Goal: Task Accomplishment & Management: Use online tool/utility

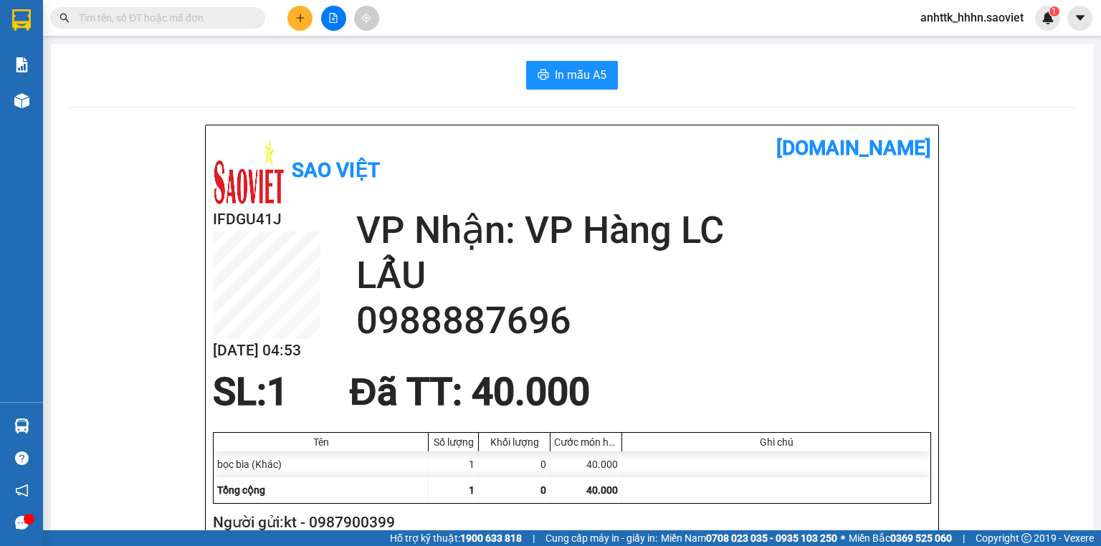
click at [978, 16] on span "anhttk_hhhn.saoviet" at bounding box center [972, 18] width 126 height 18
click at [977, 46] on span "Đăng xuất" at bounding box center [979, 45] width 96 height 16
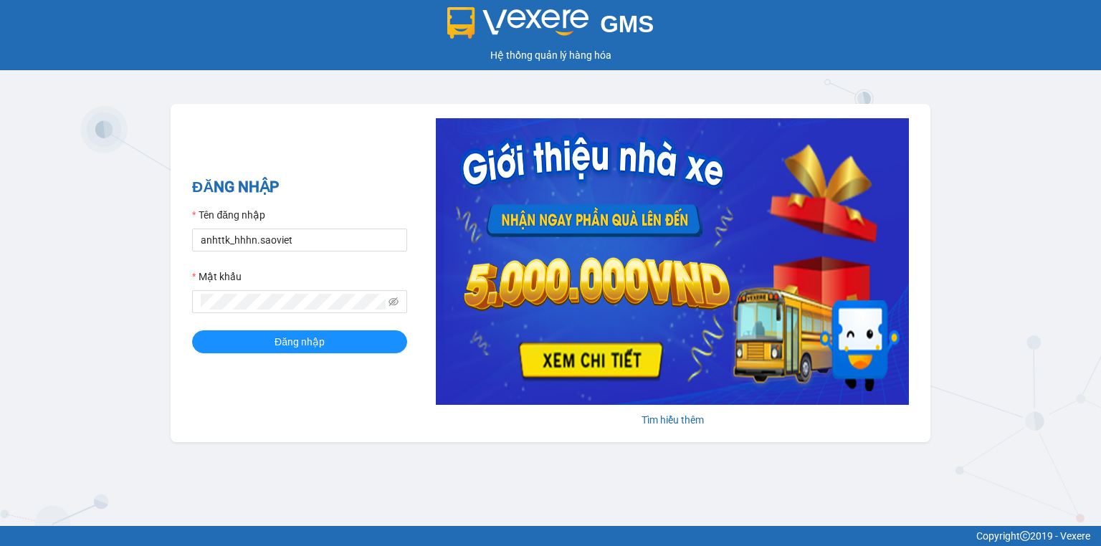
click at [302, 227] on div "Tên đăng nhập" at bounding box center [299, 218] width 215 height 22
click at [291, 242] on input "anhttk_hhhn.saoviet" at bounding box center [299, 240] width 215 height 23
type input "hoant_hhhn.saoviet"
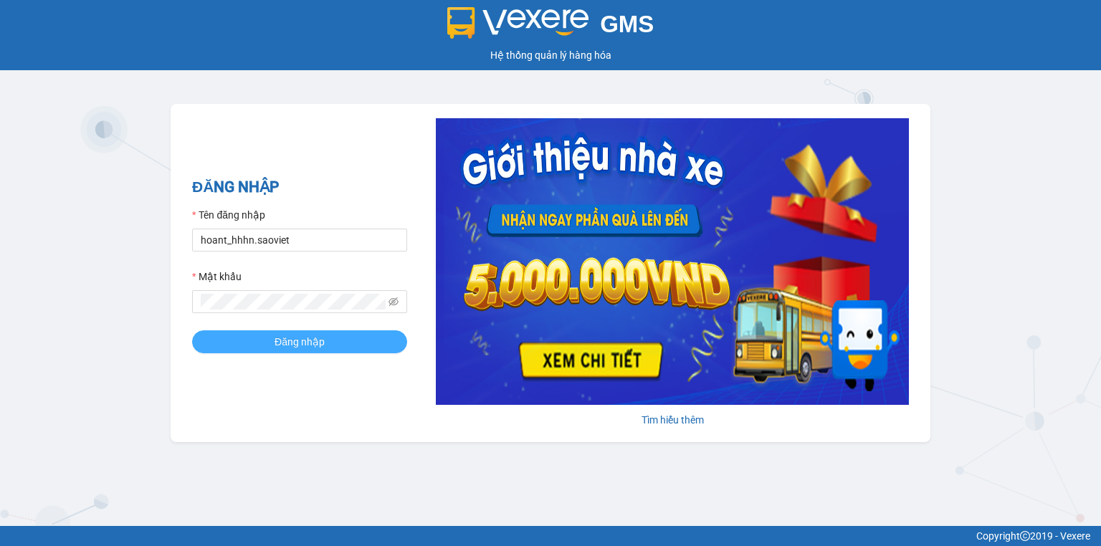
click at [358, 346] on button "Đăng nhập" at bounding box center [299, 342] width 215 height 23
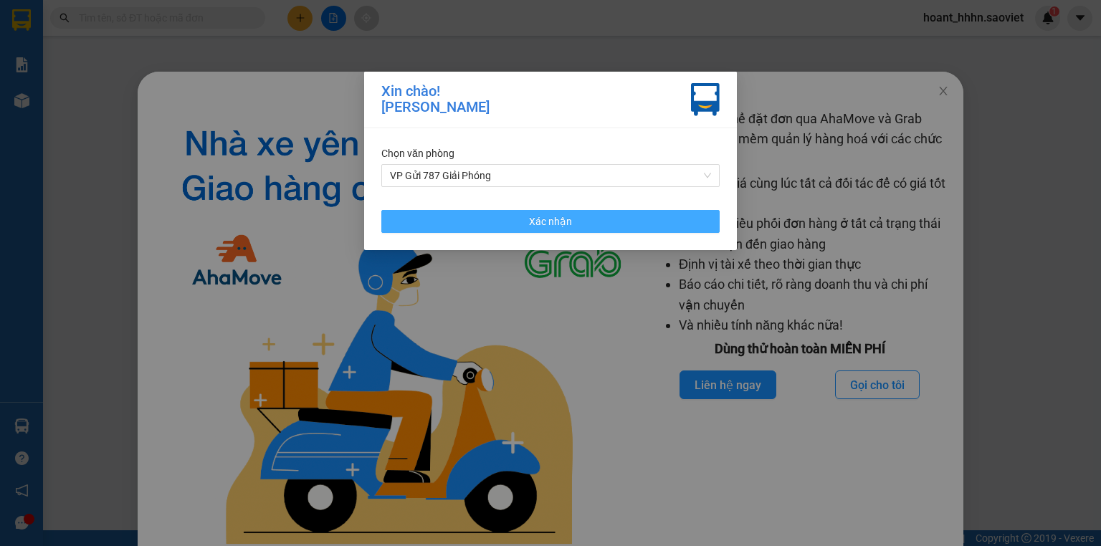
click at [535, 227] on span "Xác nhận" at bounding box center [550, 222] width 43 height 16
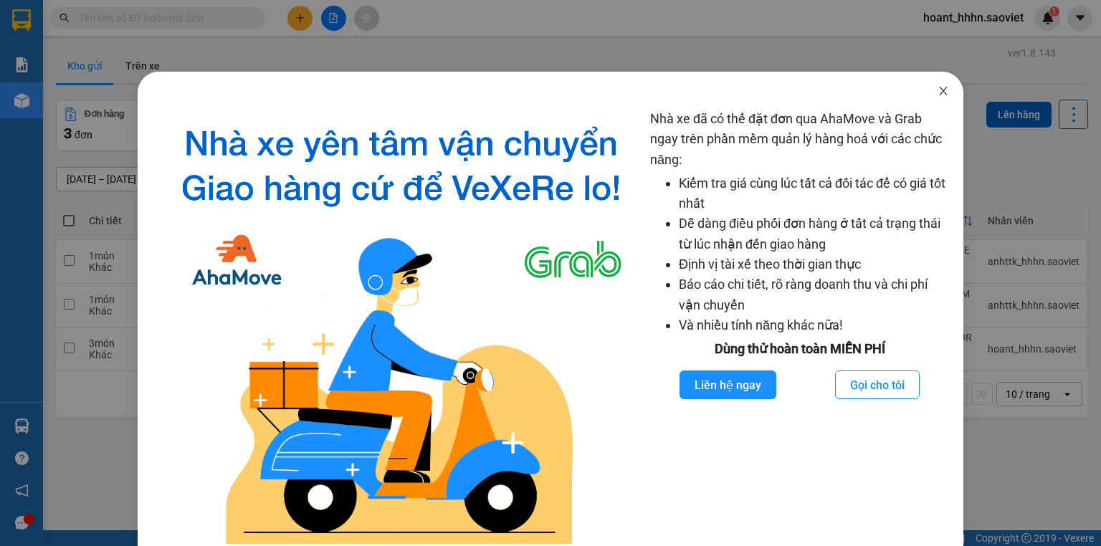
click at [938, 92] on icon "close" at bounding box center [943, 90] width 11 height 11
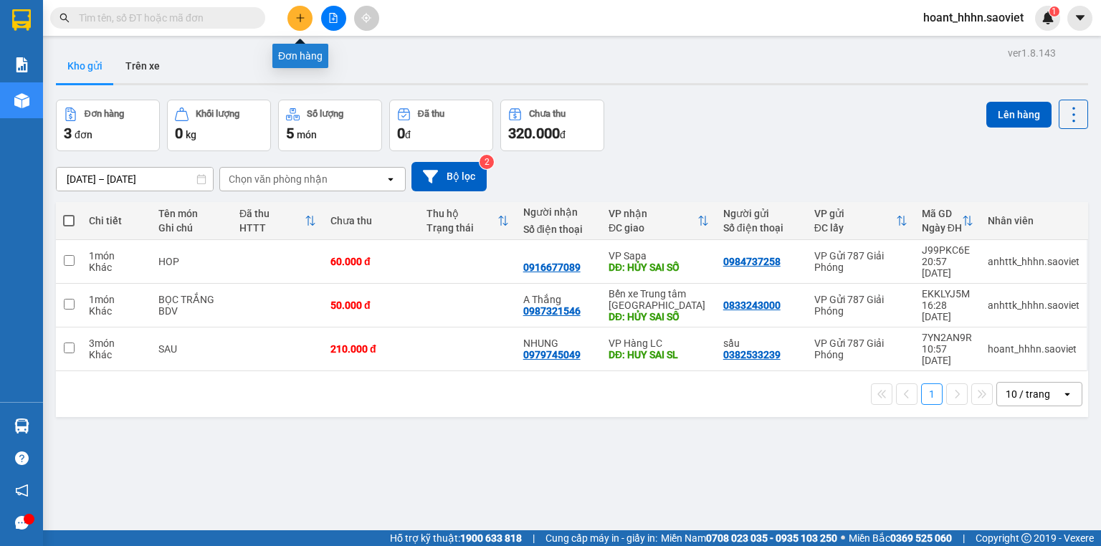
click at [295, 20] on icon "plus" at bounding box center [300, 18] width 10 height 10
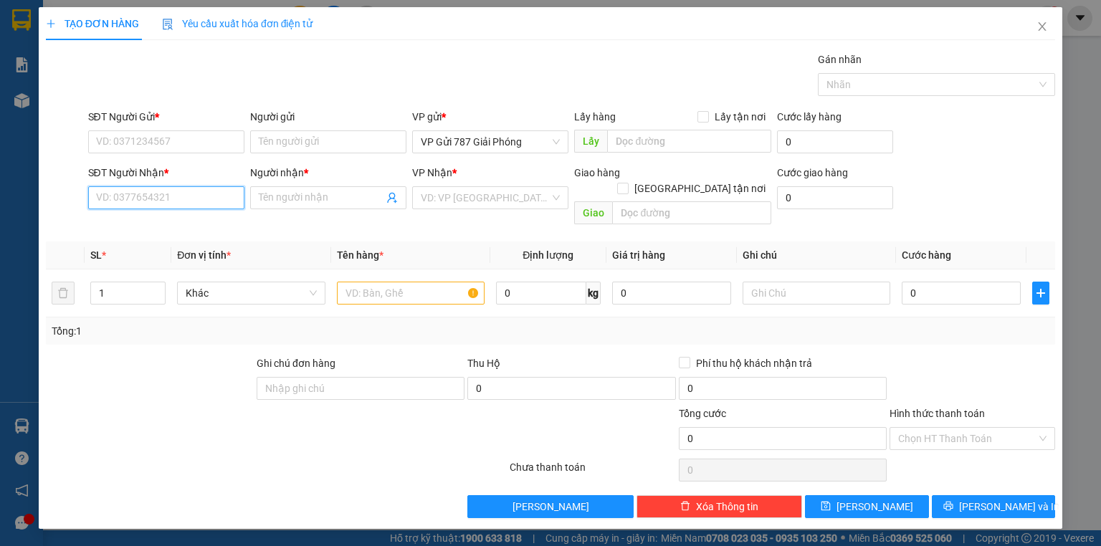
click at [190, 204] on input "SĐT Người Nhận *" at bounding box center [166, 197] width 156 height 23
click at [161, 229] on div "0898078527 - NAM" at bounding box center [166, 226] width 139 height 16
type input "0898078527"
type input "NAM"
type input "0898078527"
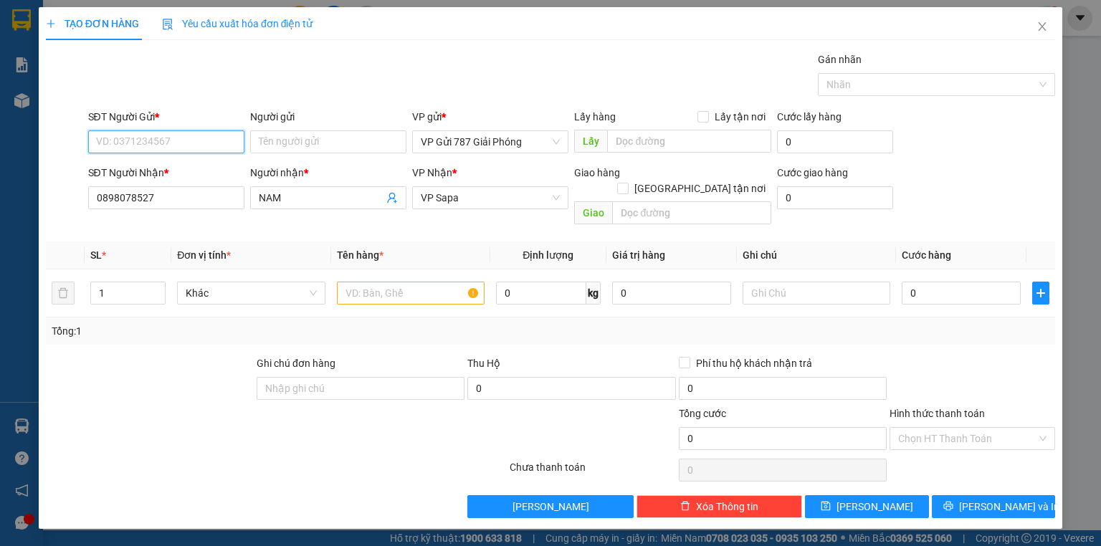
click at [146, 146] on input "SĐT Người Gửi *" at bounding box center [166, 142] width 156 height 23
click at [155, 174] on div "0898078527 - NAM" at bounding box center [166, 170] width 139 height 16
type input "0898078527"
type input "NAM"
click at [402, 282] on input "text" at bounding box center [411, 293] width 148 height 23
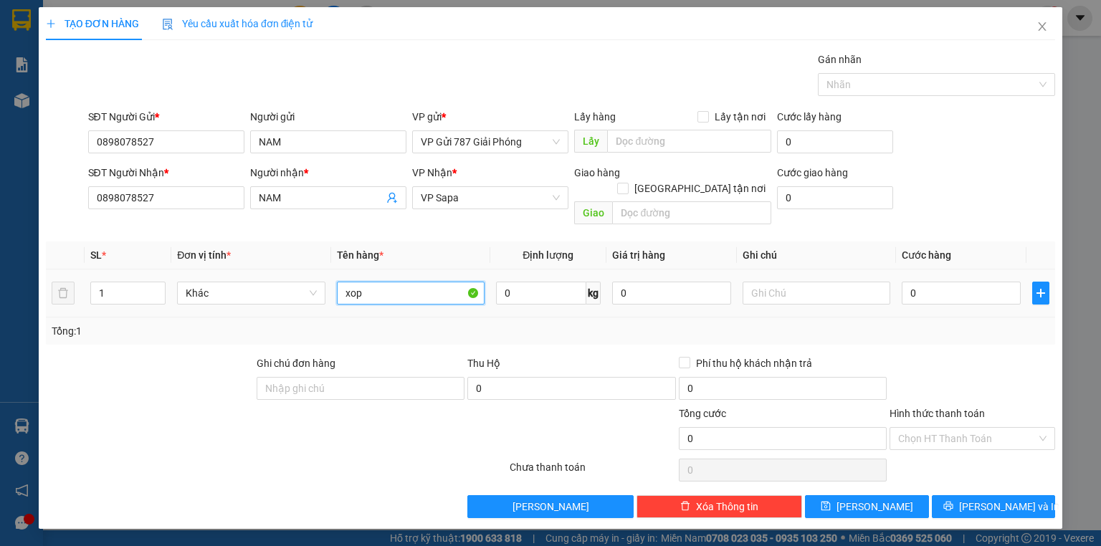
type input "xop"
click at [961, 270] on td "0" at bounding box center [961, 294] width 131 height 48
click at [954, 282] on input "0" at bounding box center [961, 293] width 119 height 23
type input "5"
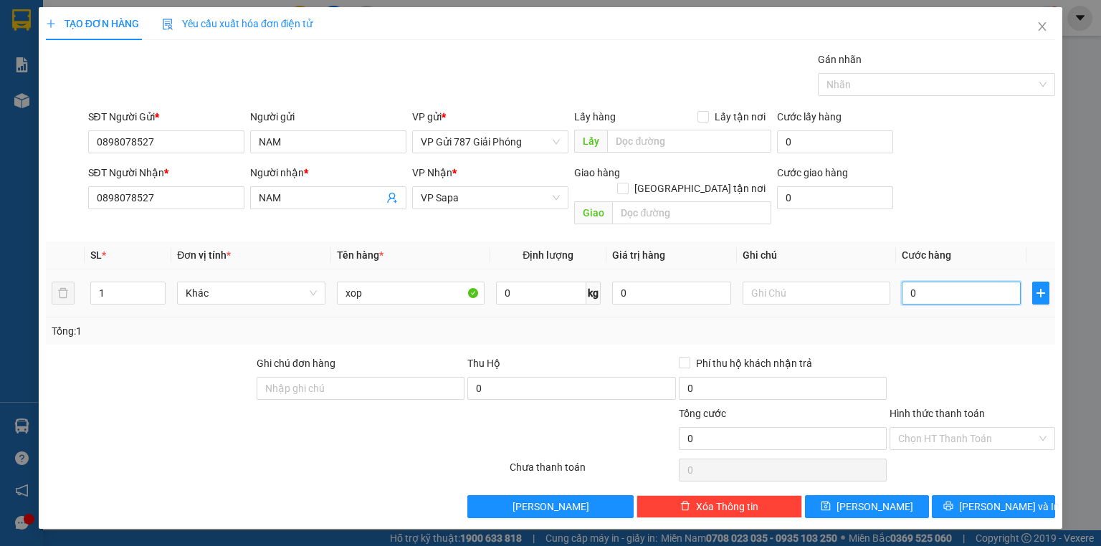
type input "5"
type input "50"
click at [982, 499] on span "[PERSON_NAME] và In" at bounding box center [1009, 507] width 100 height 16
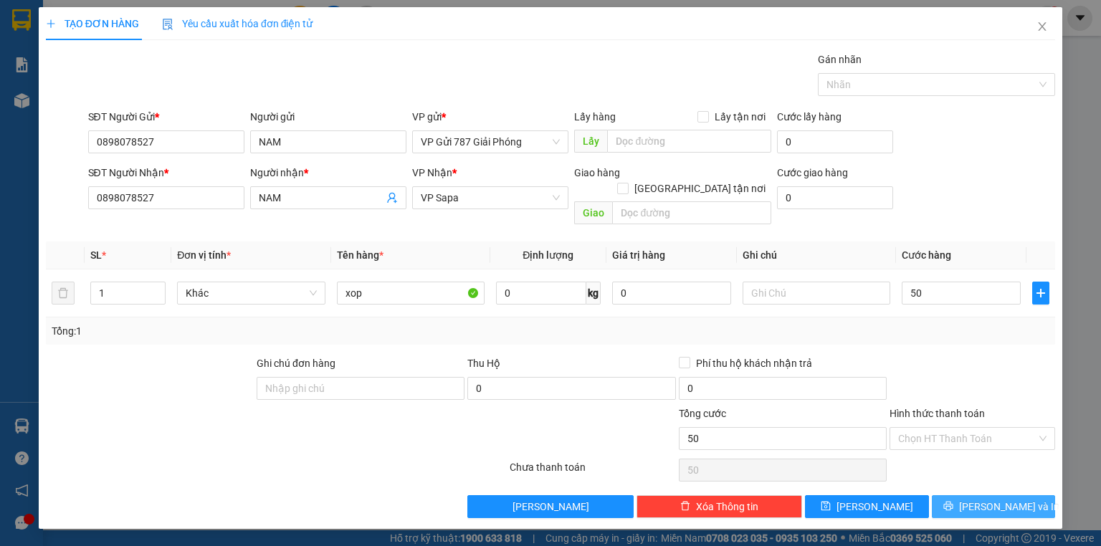
type input "50.000"
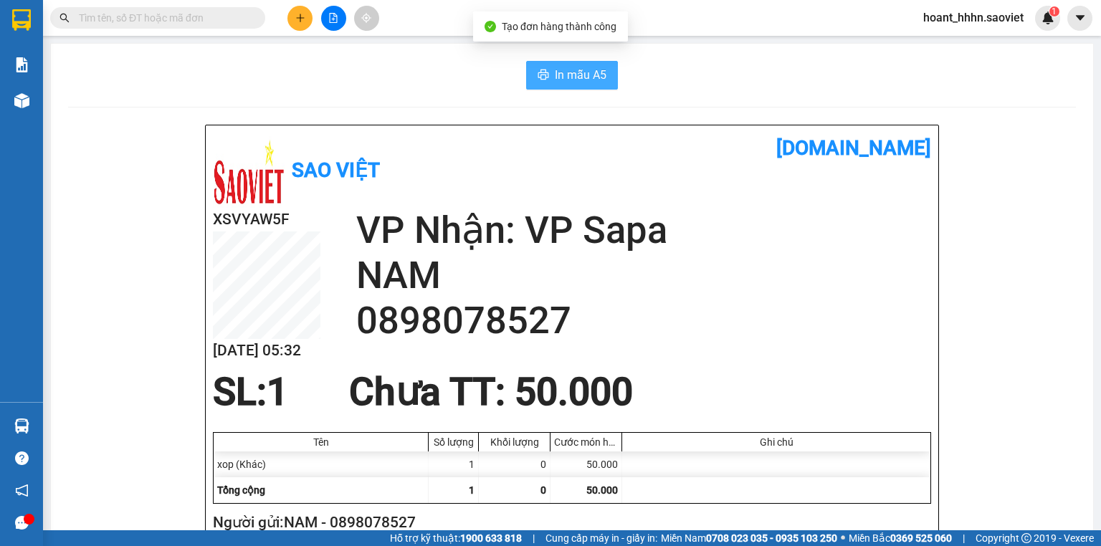
click at [576, 74] on span "In mẫu A5" at bounding box center [581, 75] width 52 height 18
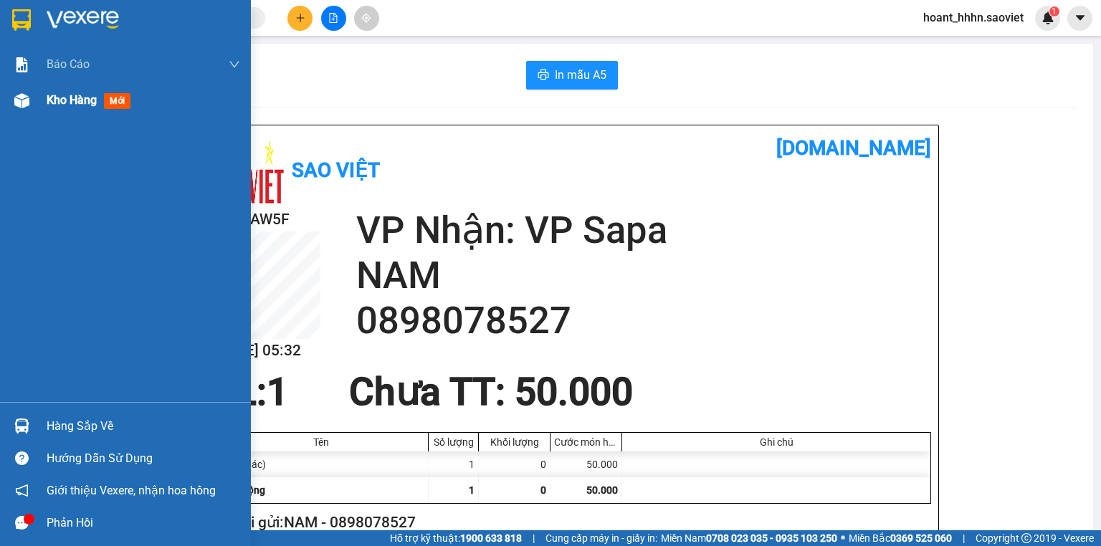
click at [72, 105] on span "Kho hàng" at bounding box center [72, 100] width 50 height 14
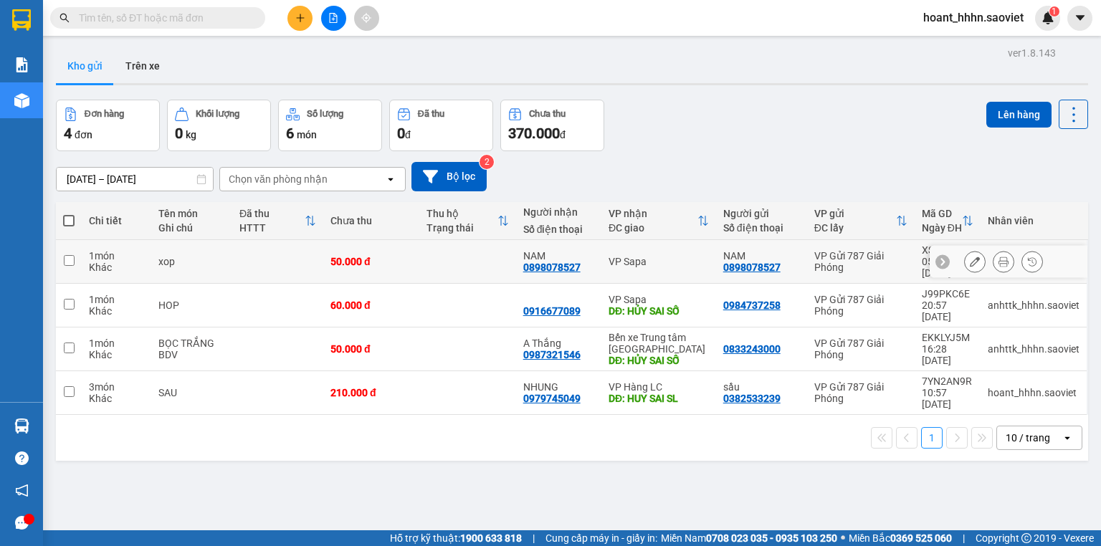
click at [680, 256] on div "VP Sapa" at bounding box center [659, 261] width 100 height 11
checkbox input "true"
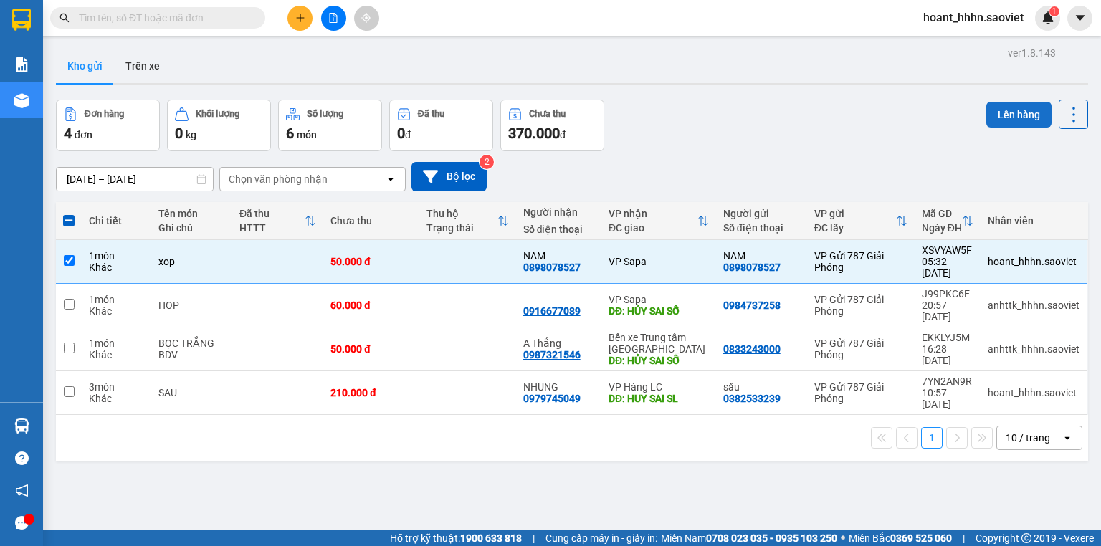
click at [1012, 109] on button "Lên hàng" at bounding box center [1019, 115] width 65 height 26
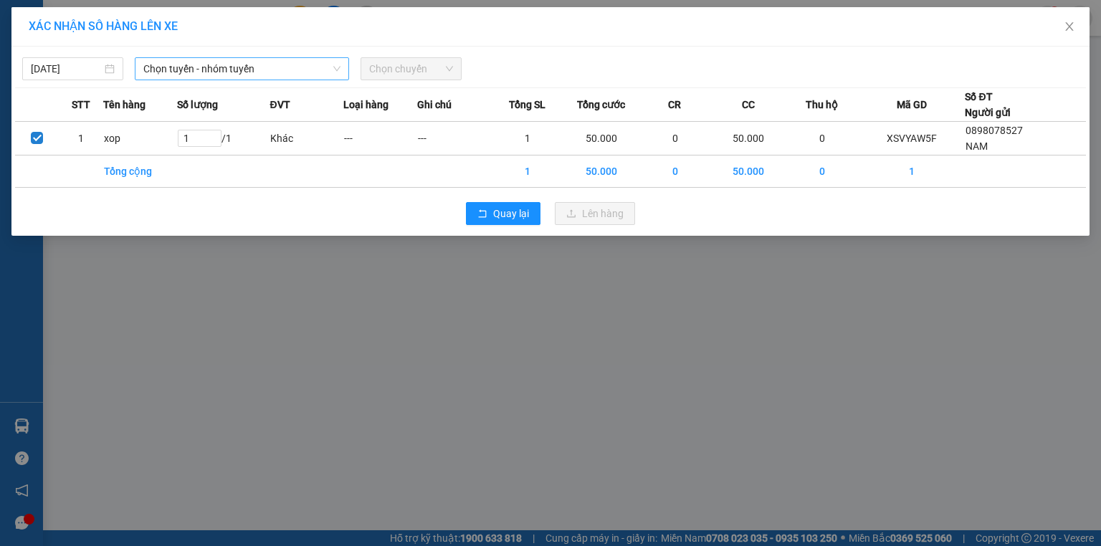
click at [295, 71] on span "Chọn tuyến - nhóm tuyến" at bounding box center [241, 69] width 197 height 22
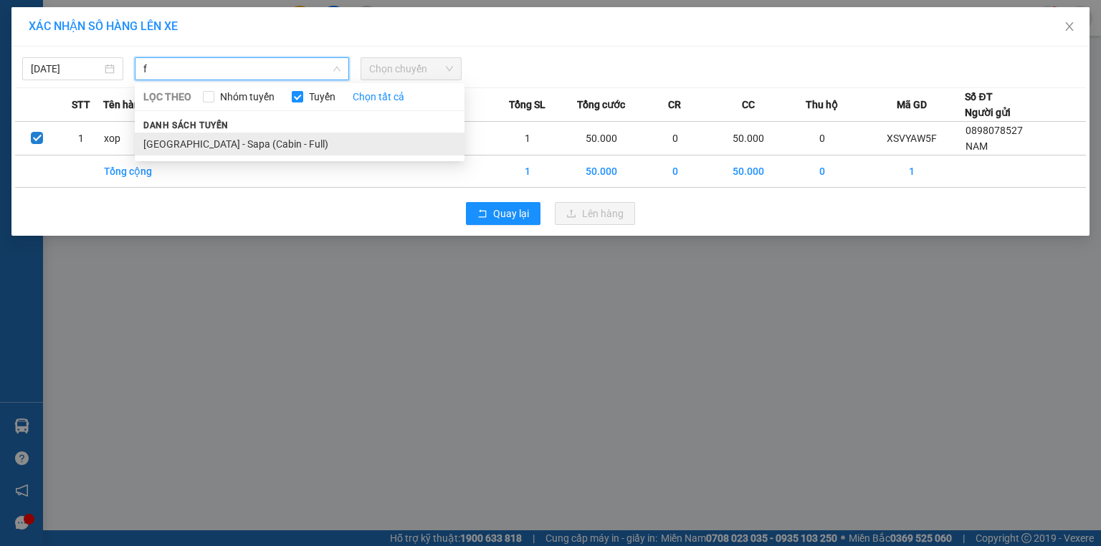
type input "f"
click at [262, 151] on li "[GEOGRAPHIC_DATA] - Sapa (Cabin - Full)" at bounding box center [300, 144] width 330 height 23
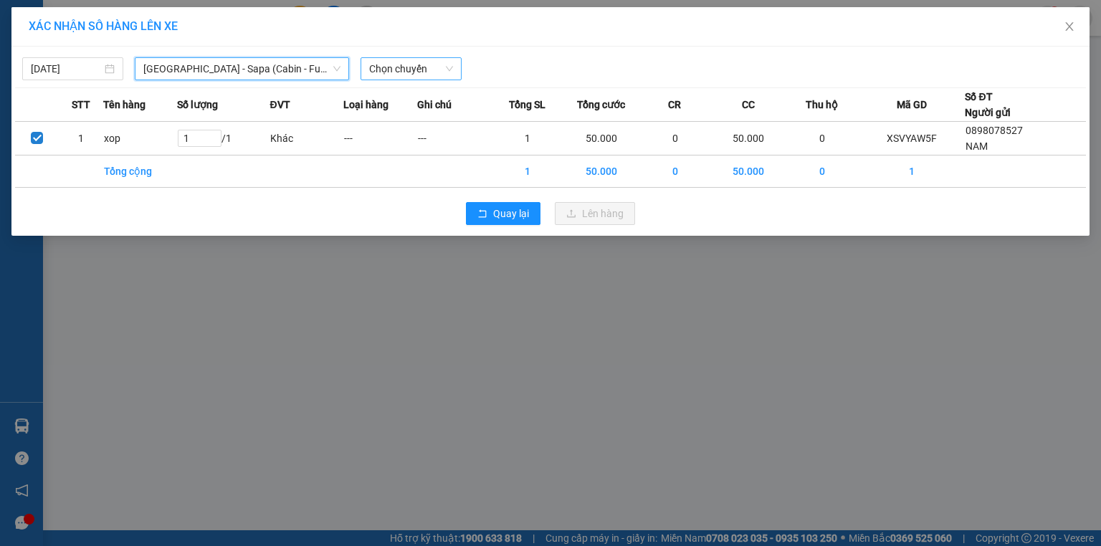
click at [404, 60] on span "Chọn chuyến" at bounding box center [411, 69] width 84 height 22
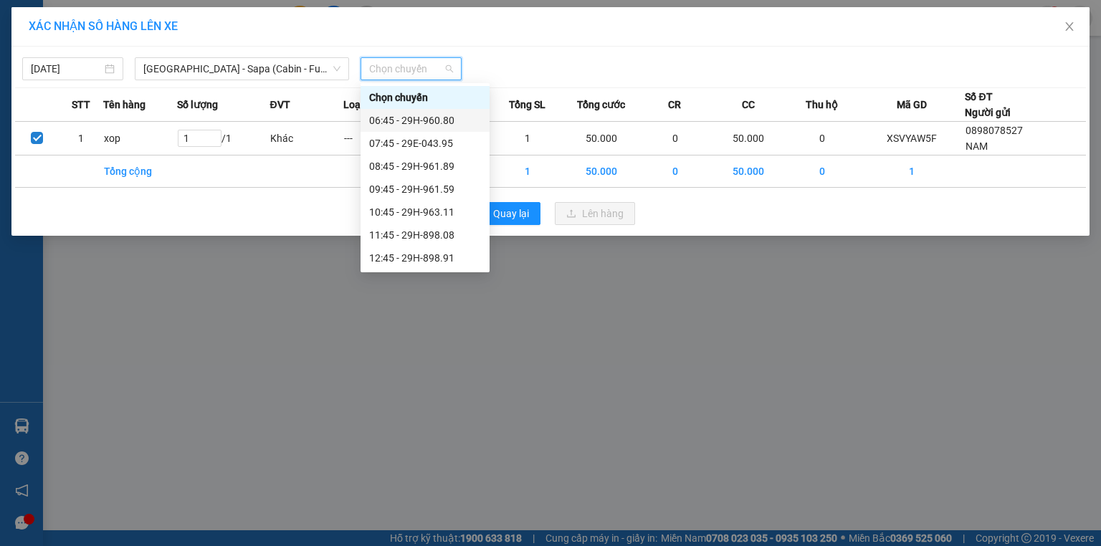
click at [445, 122] on div "06:45 - 29H-960.80" at bounding box center [425, 121] width 112 height 16
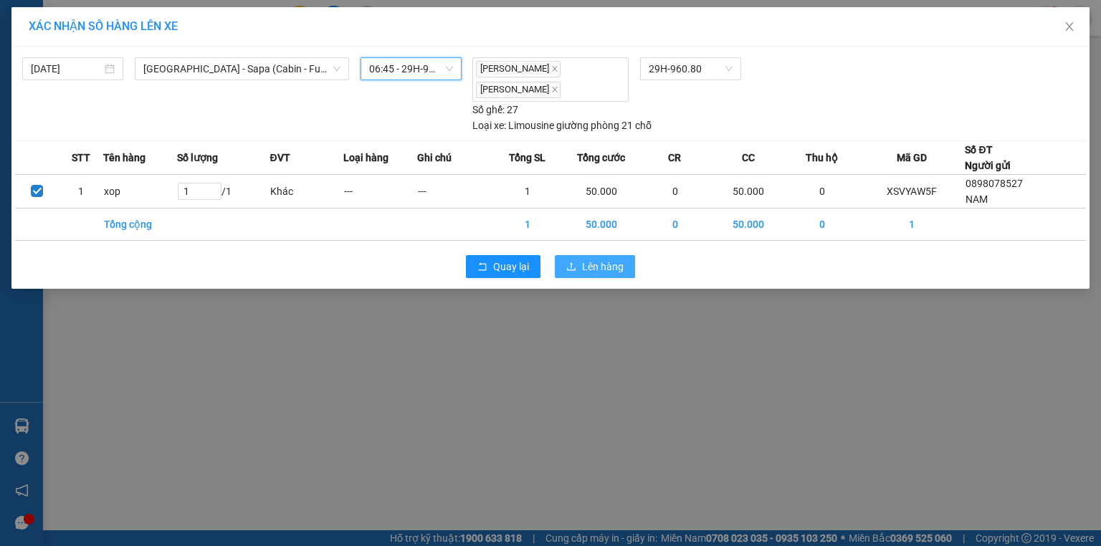
click at [602, 269] on span "Lên hàng" at bounding box center [603, 267] width 42 height 16
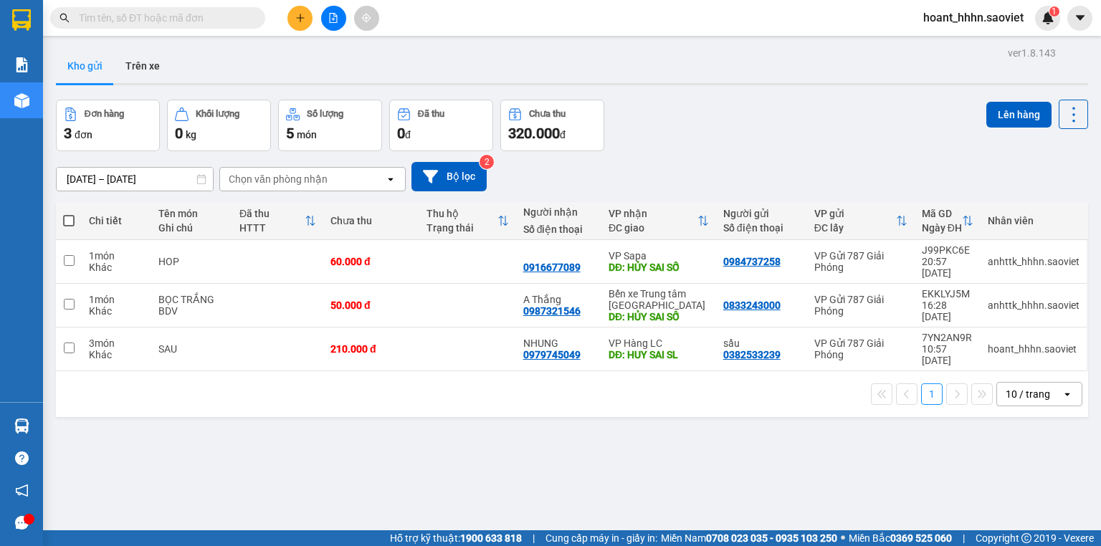
click at [211, 12] on input "text" at bounding box center [163, 18] width 169 height 16
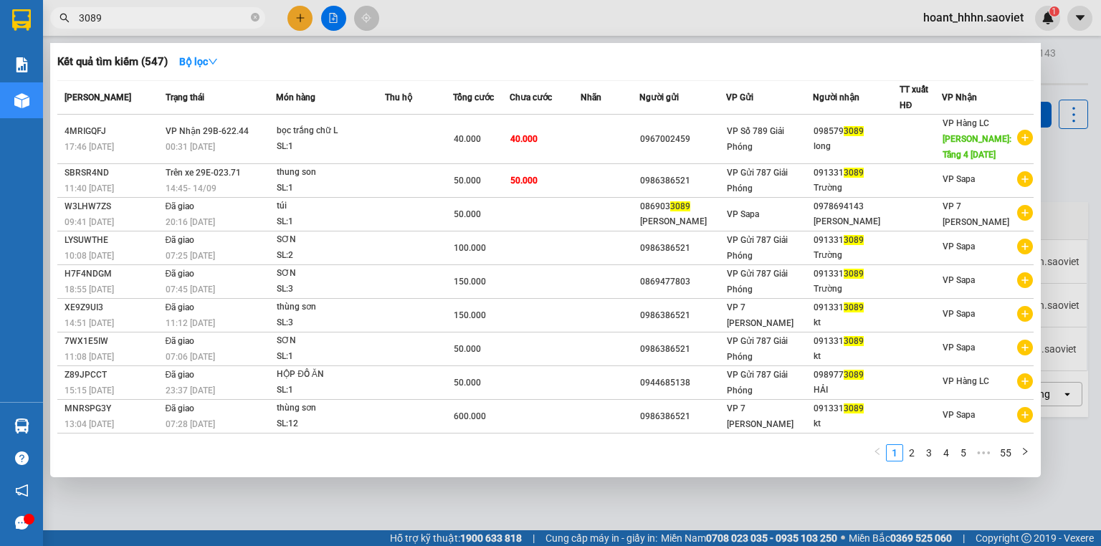
type input "3089"
drag, startPoint x: 212, startPoint y: 13, endPoint x: 1083, endPoint y: 198, distance: 891.3
click at [1083, 198] on div at bounding box center [550, 273] width 1101 height 546
